Goal: Check status: Check status

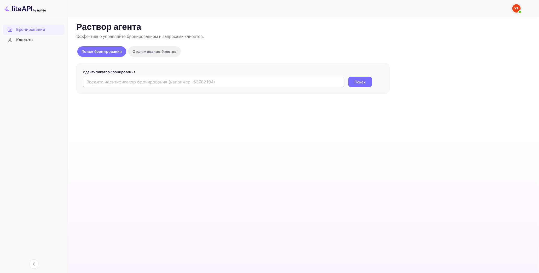
click at [122, 81] on input "text" at bounding box center [213, 82] width 261 height 10
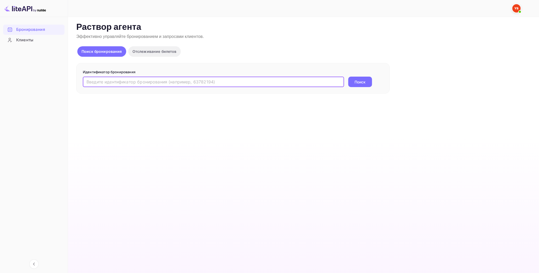
paste input "9618491"
type input "9618491"
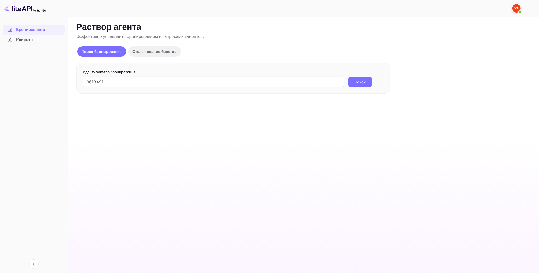
click at [364, 82] on ya-tr-span "Поиск" at bounding box center [360, 81] width 11 height 5
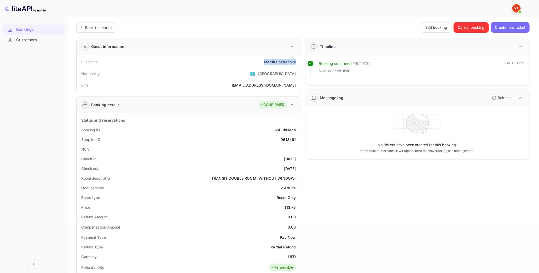
drag, startPoint x: 263, startPoint y: 61, endPoint x: 298, endPoint y: 64, distance: 34.8
click at [298, 64] on div "Full name [PERSON_NAME]" at bounding box center [189, 62] width 220 height 10
copy div "[PERSON_NAME]"
click at [285, 80] on div "Email [PERSON_NAME][EMAIL_ADDRESS][DOMAIN_NAME]" at bounding box center [189, 85] width 220 height 10
drag, startPoint x: 281, startPoint y: 137, endPoint x: 298, endPoint y: 140, distance: 17.1
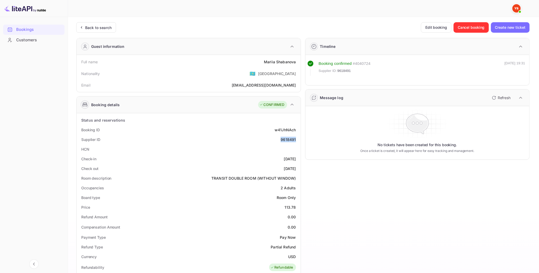
click at [296, 140] on div "Supplier ID 9618491" at bounding box center [189, 139] width 220 height 10
copy div "9618491"
drag, startPoint x: 285, startPoint y: 207, endPoint x: 299, endPoint y: 205, distance: 14.0
click at [299, 205] on div "Status and reservations Booking ID w41JhNAch Supplier ID 9618491 HCN Check-in […" at bounding box center [189, 267] width 224 height 308
copy div "113.78"
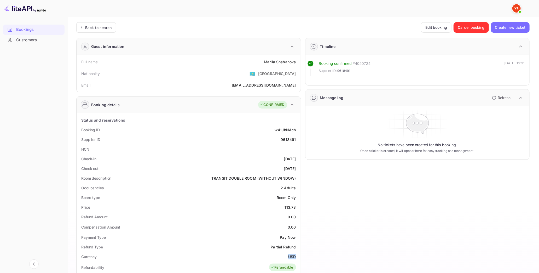
drag, startPoint x: 289, startPoint y: 255, endPoint x: 298, endPoint y: 255, distance: 9.7
click at [298, 255] on div "Currency USD" at bounding box center [189, 257] width 220 height 10
copy ya-tr-span "USD"
